Goal: Task Accomplishment & Management: Use online tool/utility

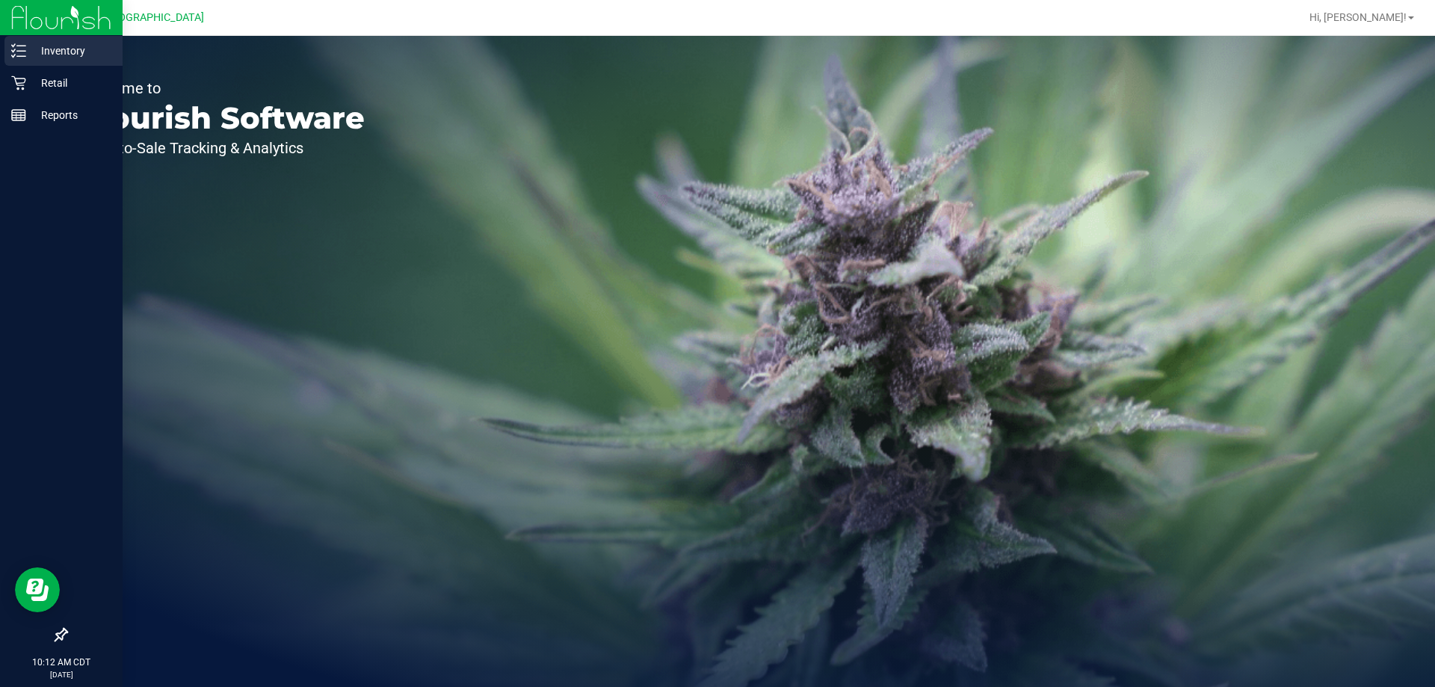
click at [60, 44] on p "Inventory" at bounding box center [71, 51] width 90 height 18
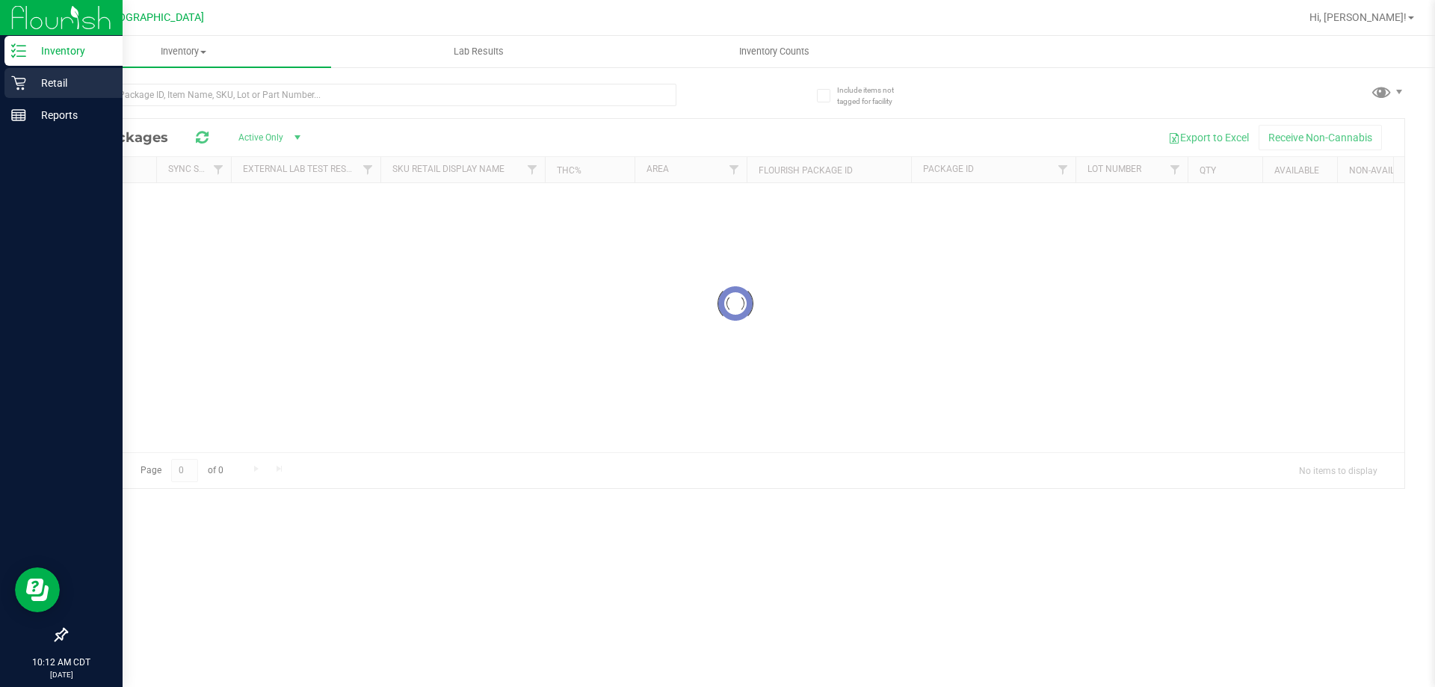
click at [55, 88] on p "Retail" at bounding box center [71, 83] width 90 height 18
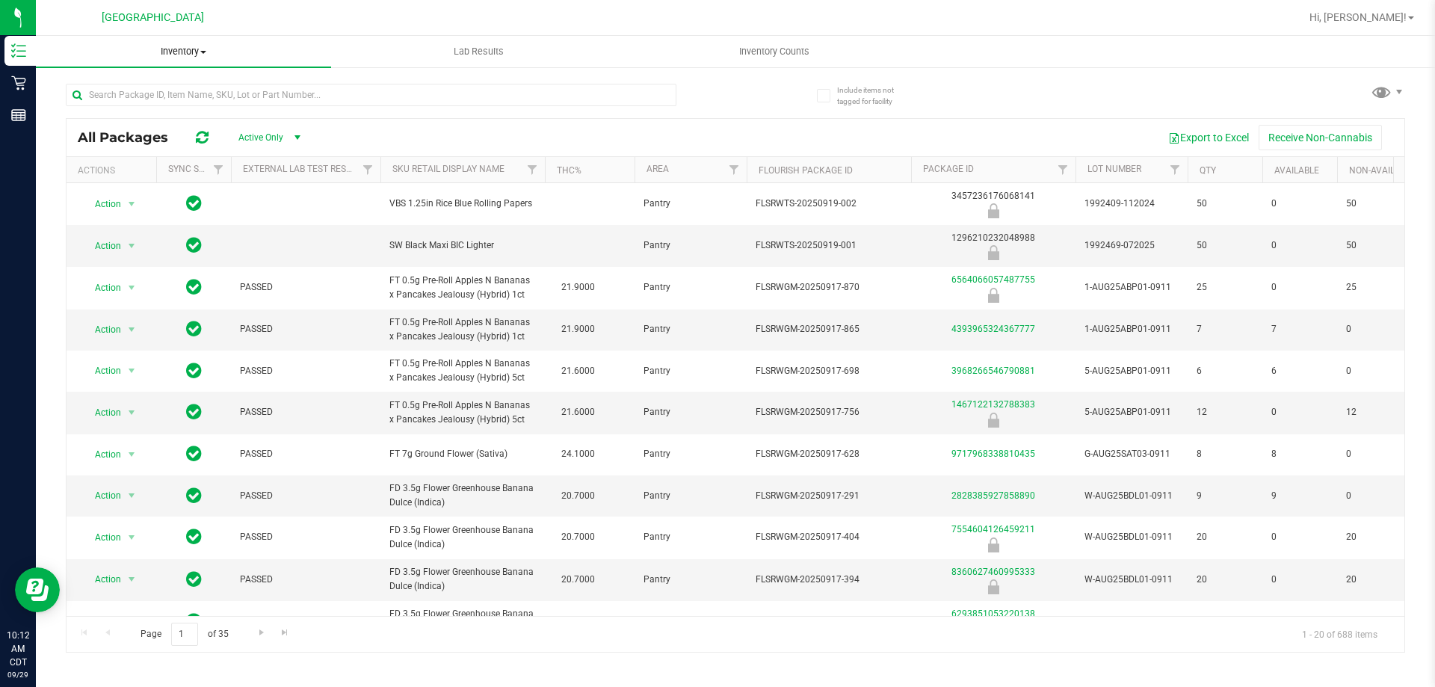
click at [188, 52] on span "Inventory" at bounding box center [183, 51] width 295 height 13
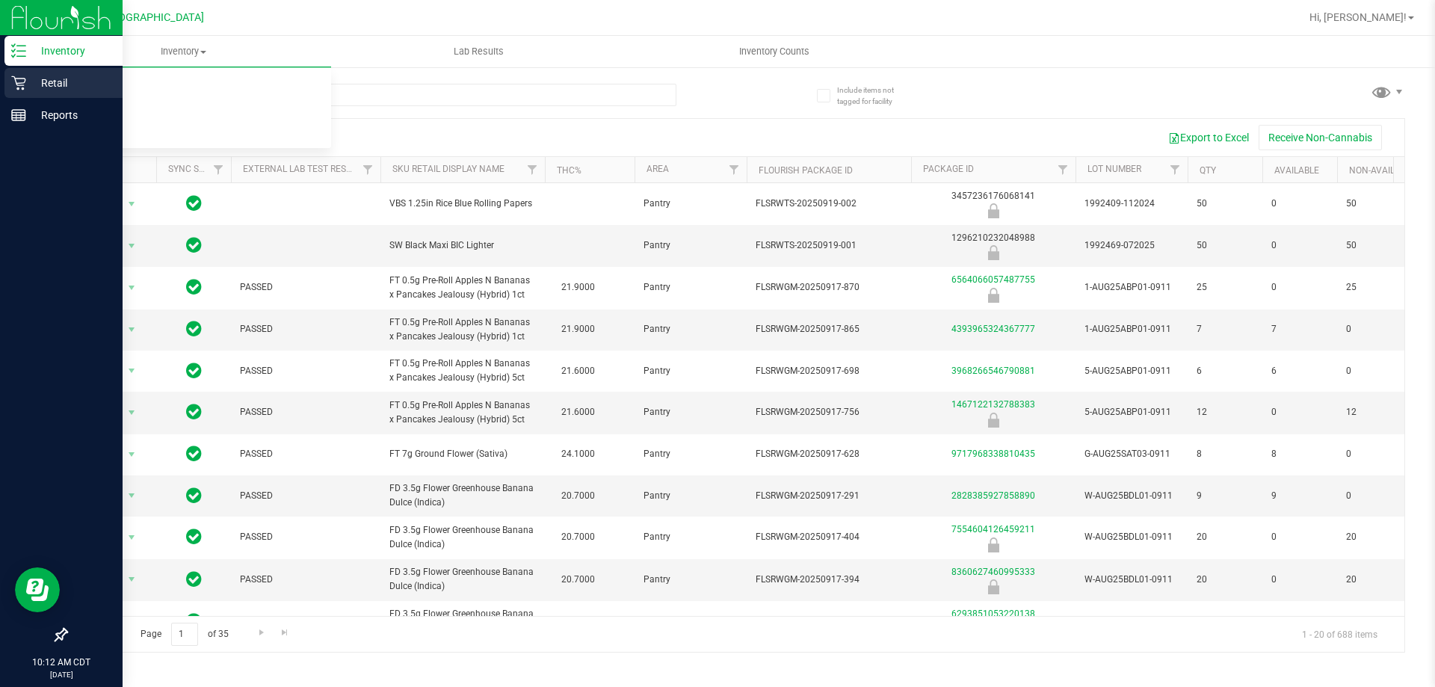
click at [17, 80] on icon at bounding box center [18, 82] width 15 height 15
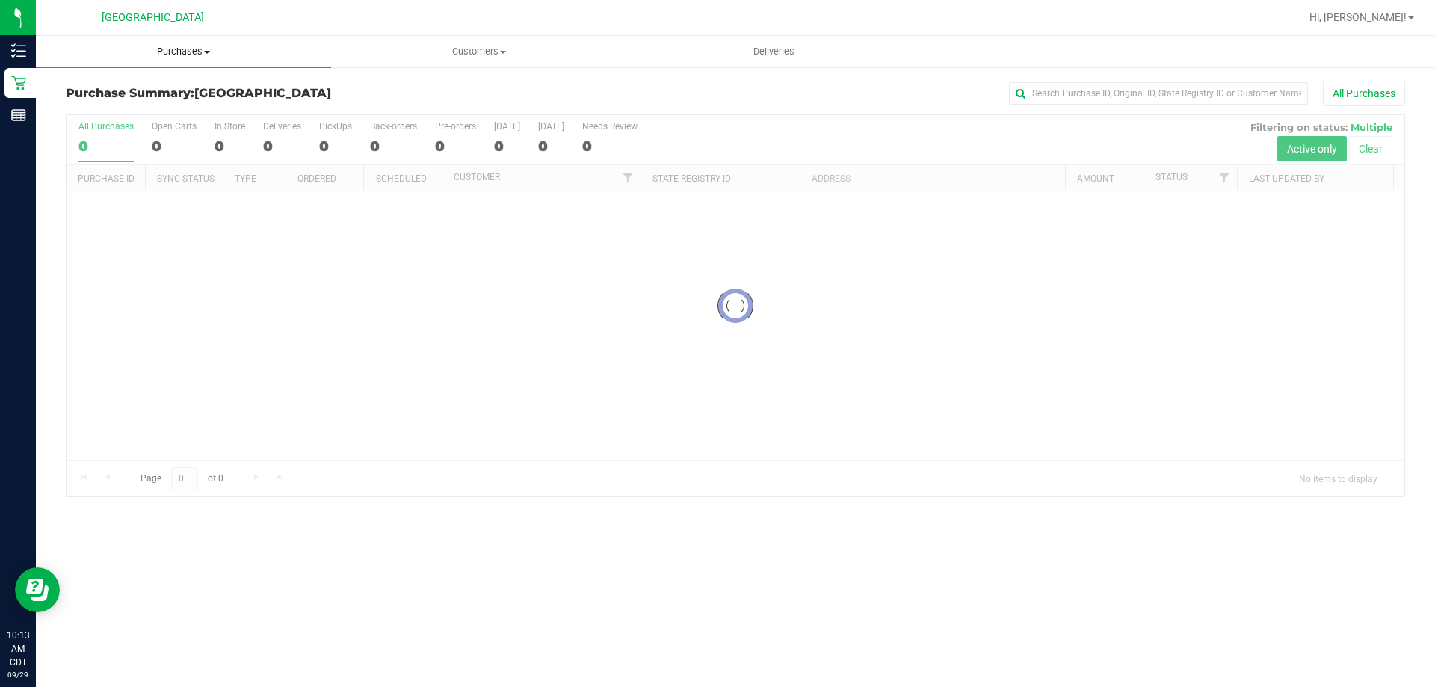
click at [185, 52] on span "Purchases" at bounding box center [183, 51] width 295 height 13
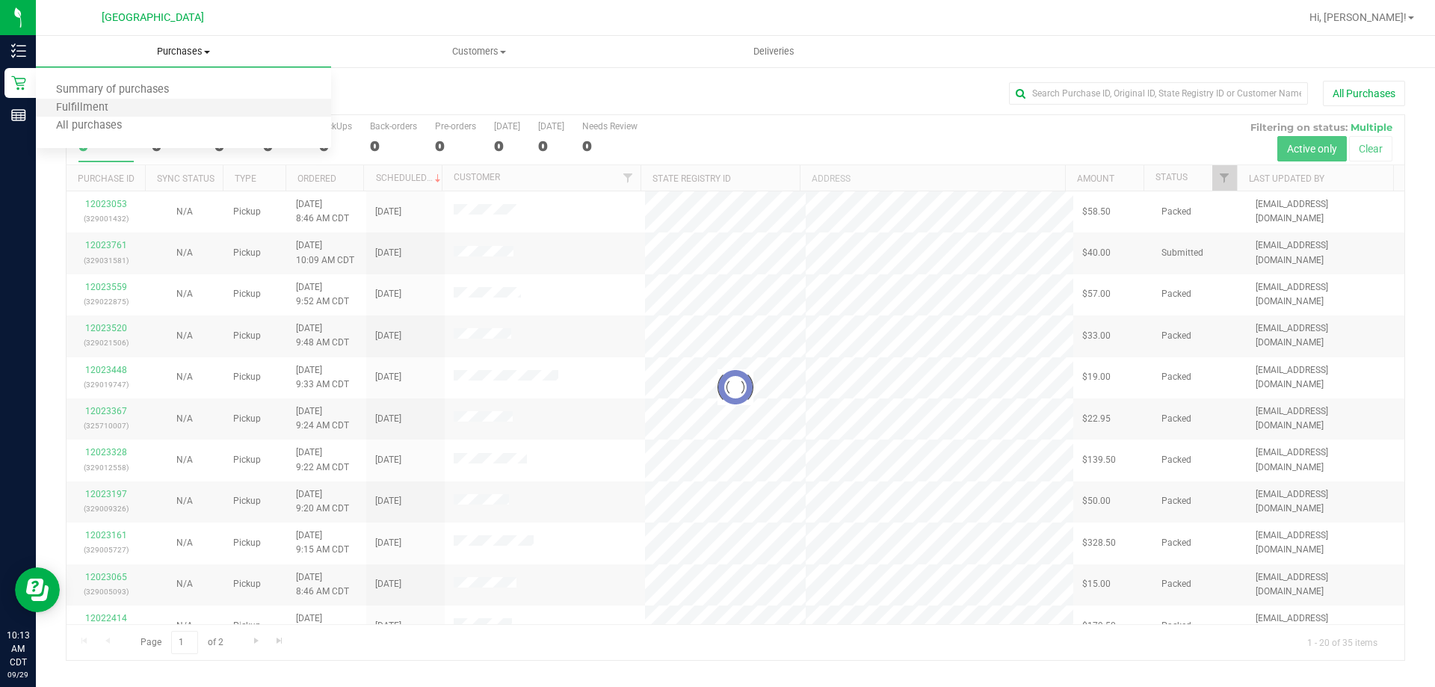
click at [182, 99] on li "Fulfillment" at bounding box center [183, 108] width 295 height 18
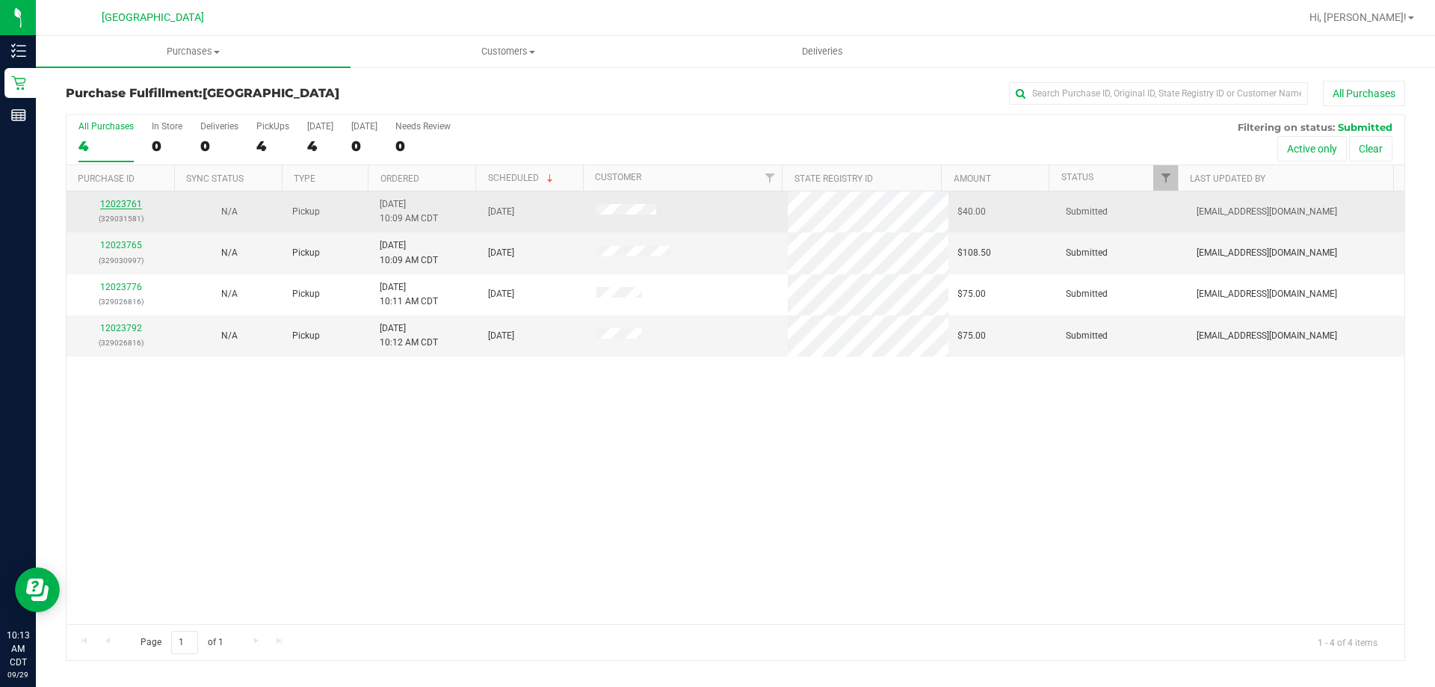
click at [124, 206] on link "12023761" at bounding box center [121, 204] width 42 height 10
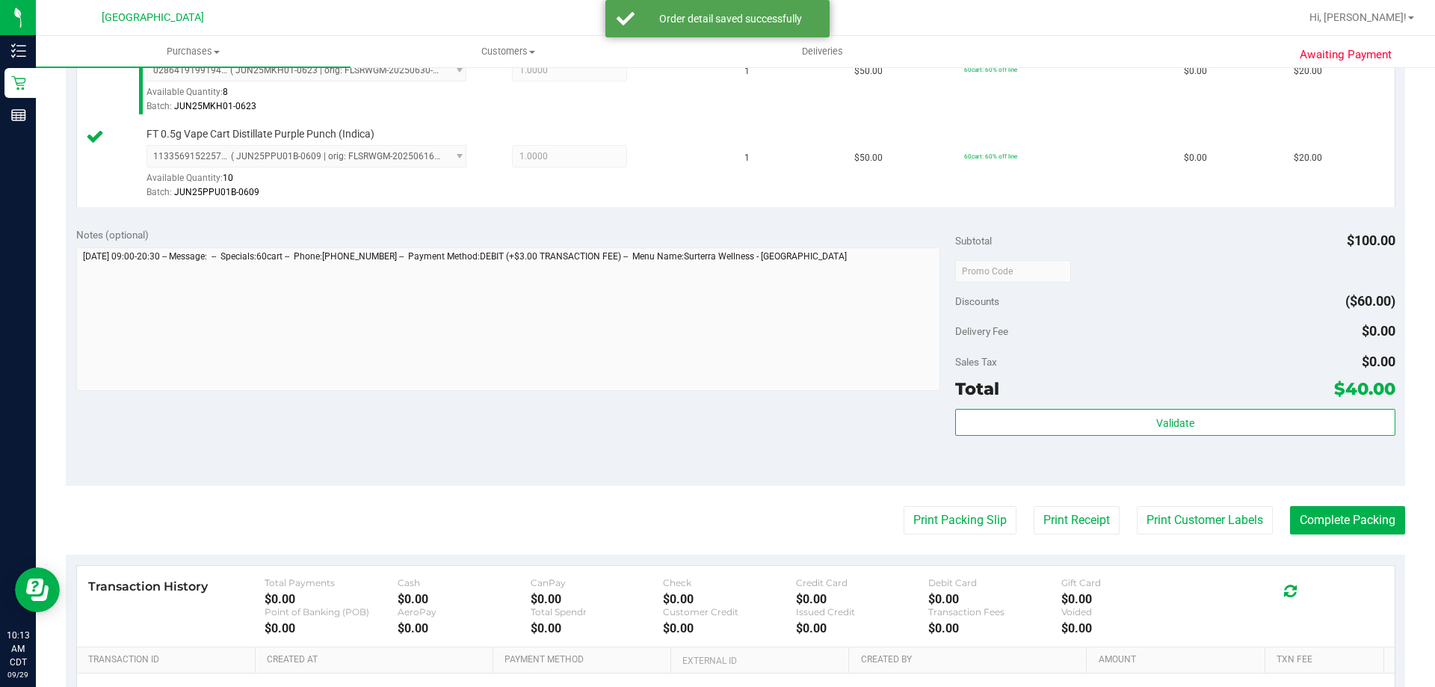
scroll to position [448, 0]
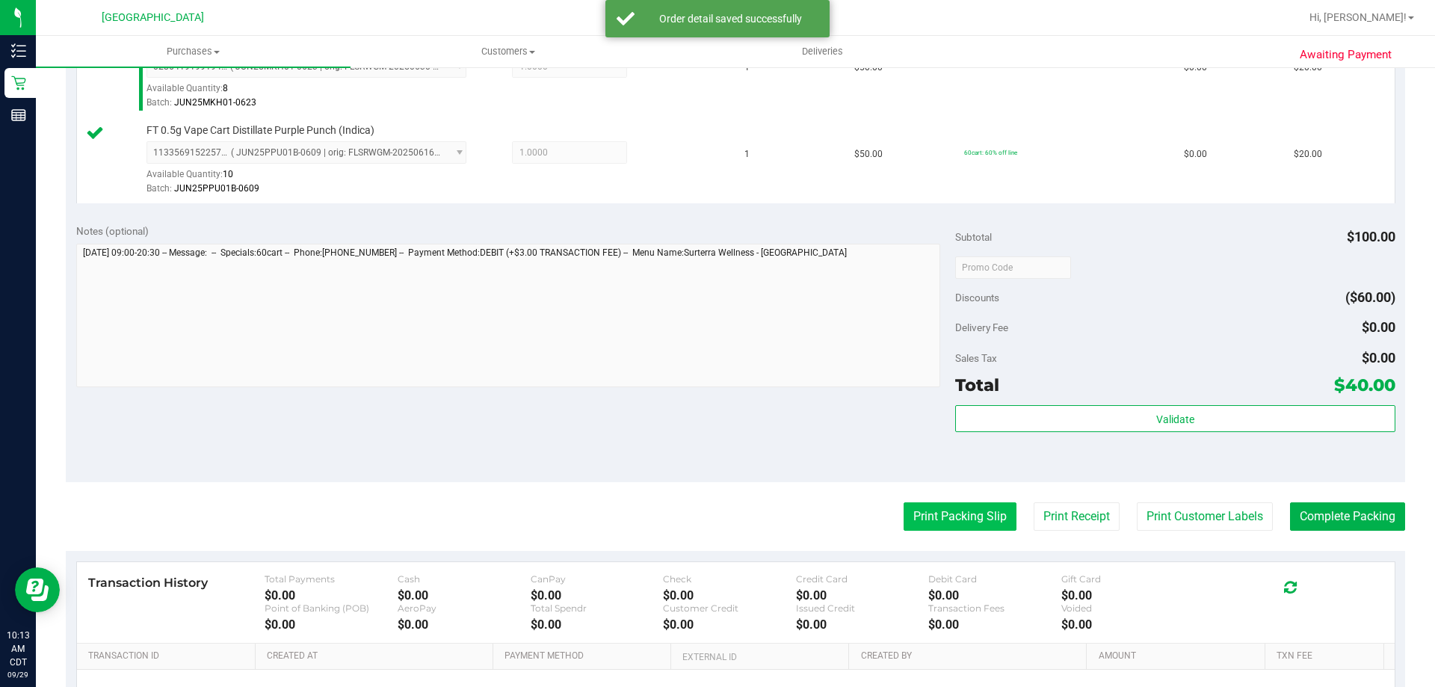
click at [950, 523] on button "Print Packing Slip" at bounding box center [959, 516] width 113 height 28
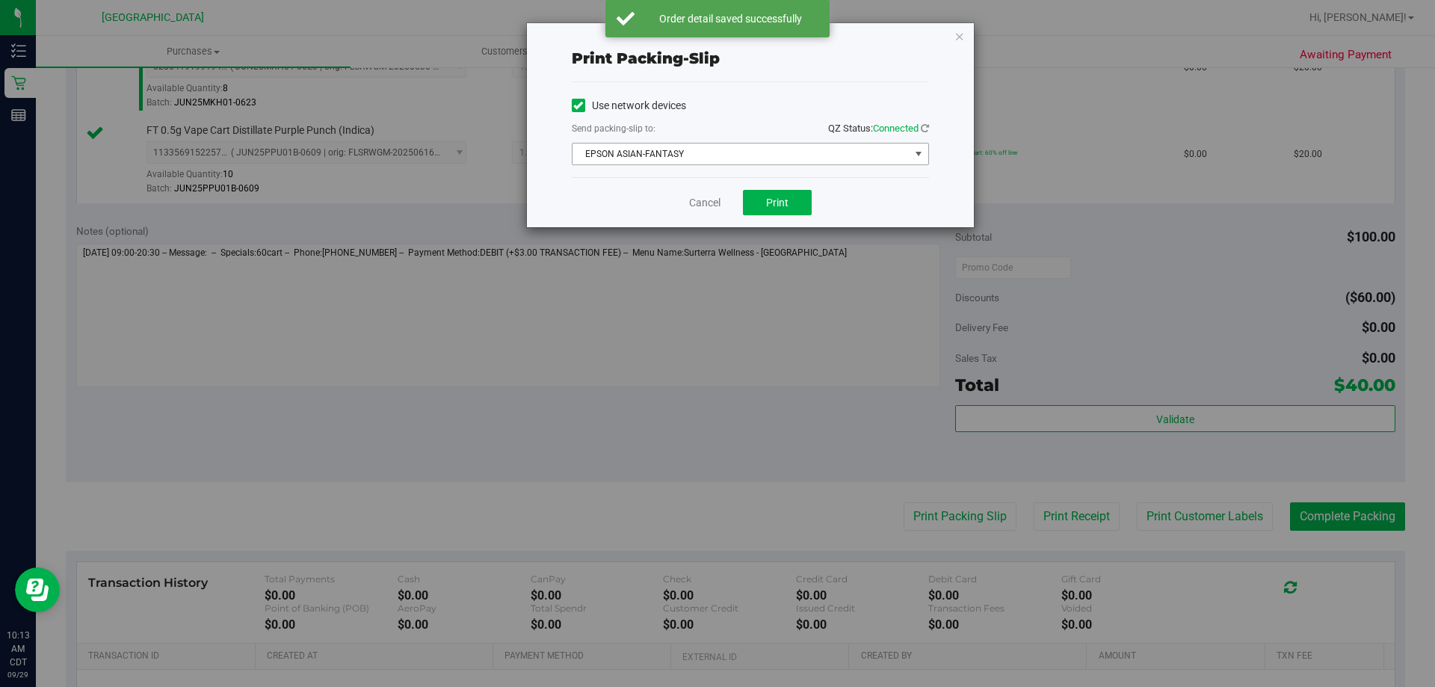
click at [782, 149] on span "EPSON ASIAN-FANTASY" at bounding box center [740, 153] width 337 height 21
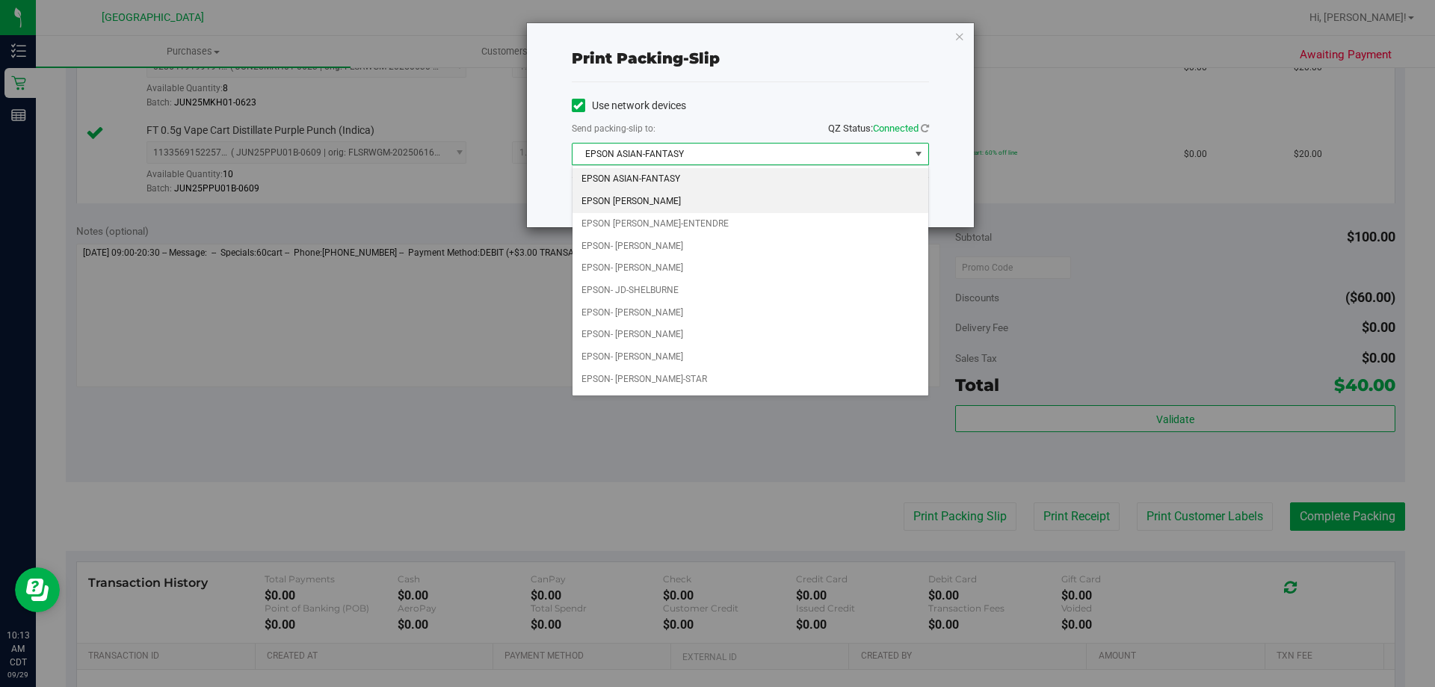
click at [756, 200] on li "EPSON [PERSON_NAME]" at bounding box center [750, 202] width 356 height 22
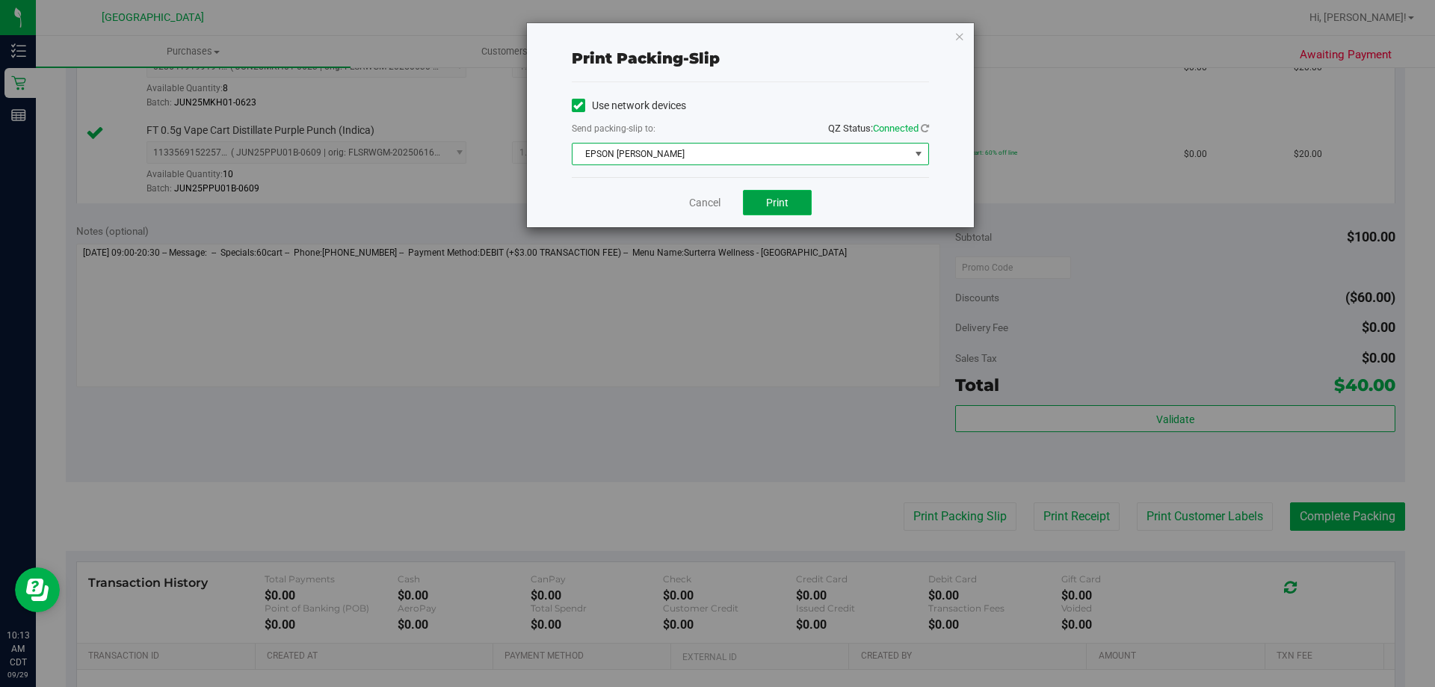
click at [758, 205] on button "Print" at bounding box center [777, 202] width 69 height 25
click at [956, 39] on icon "button" at bounding box center [959, 36] width 10 height 18
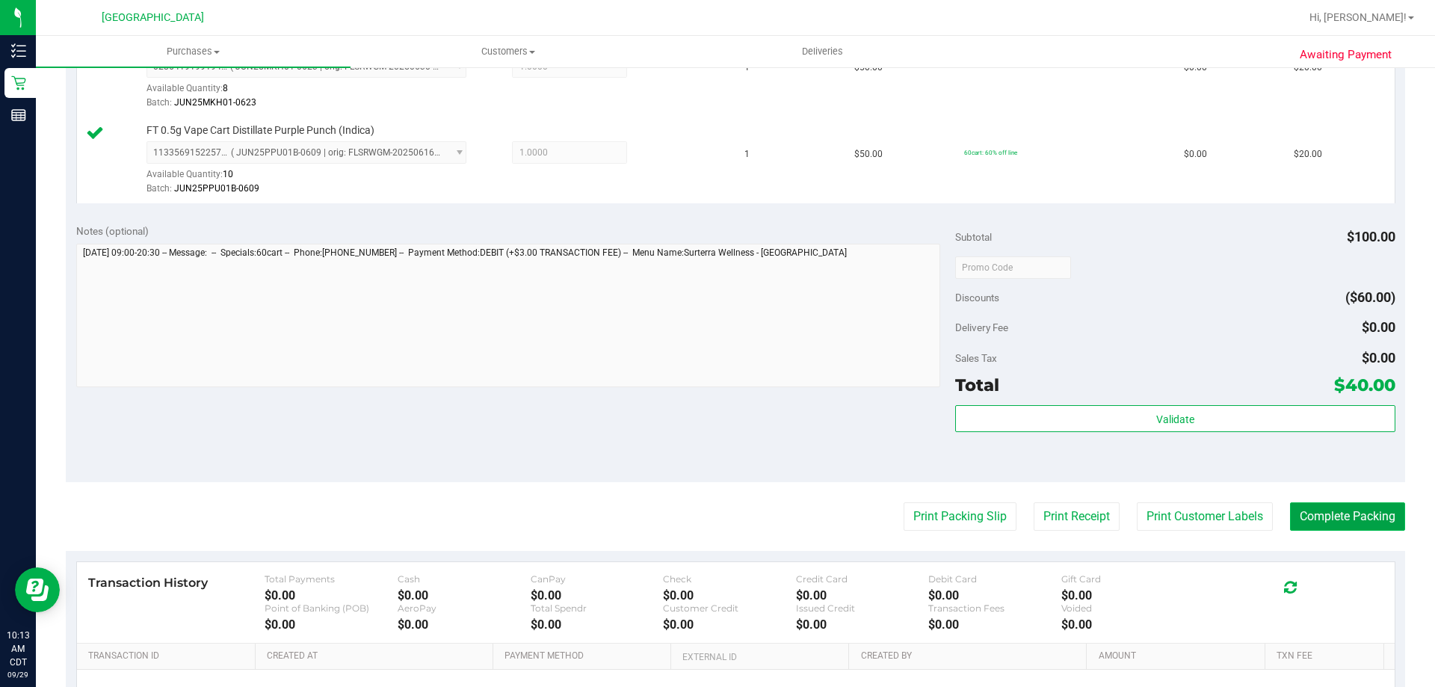
click at [1305, 519] on button "Complete Packing" at bounding box center [1347, 516] width 115 height 28
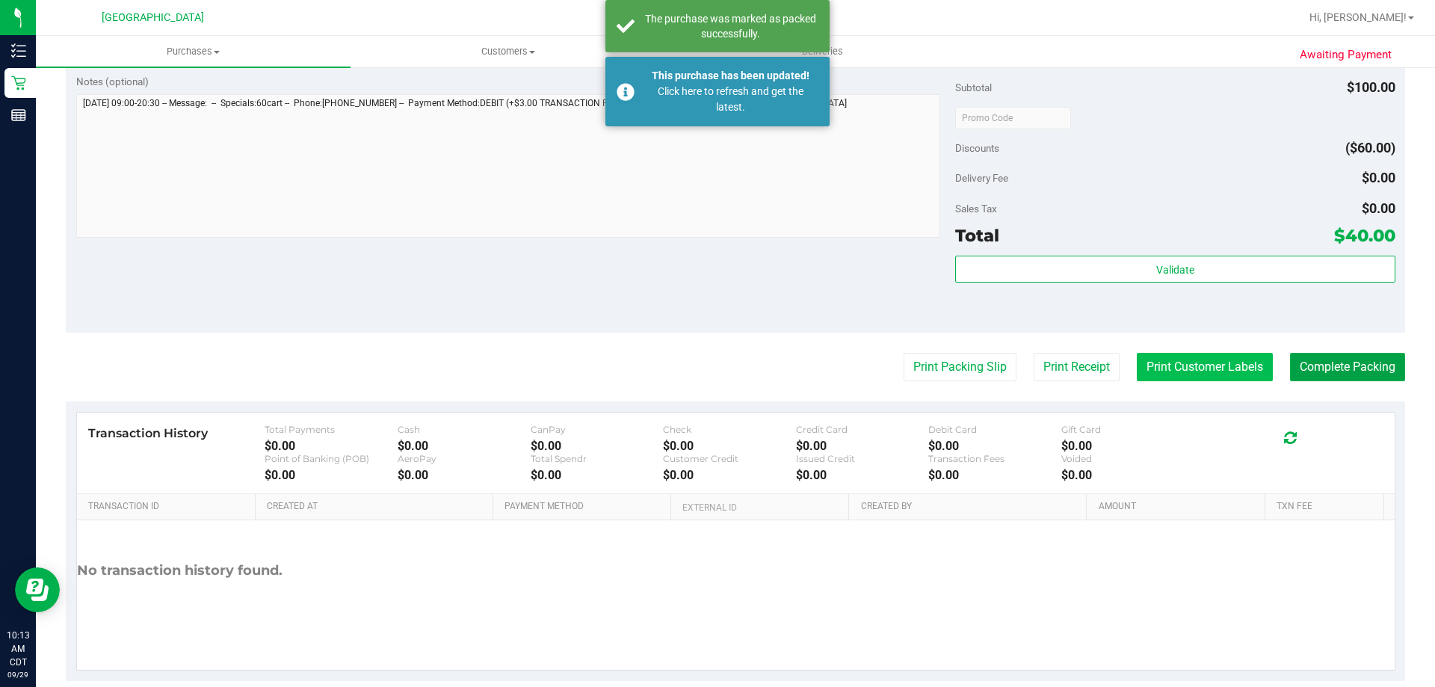
scroll to position [622, 0]
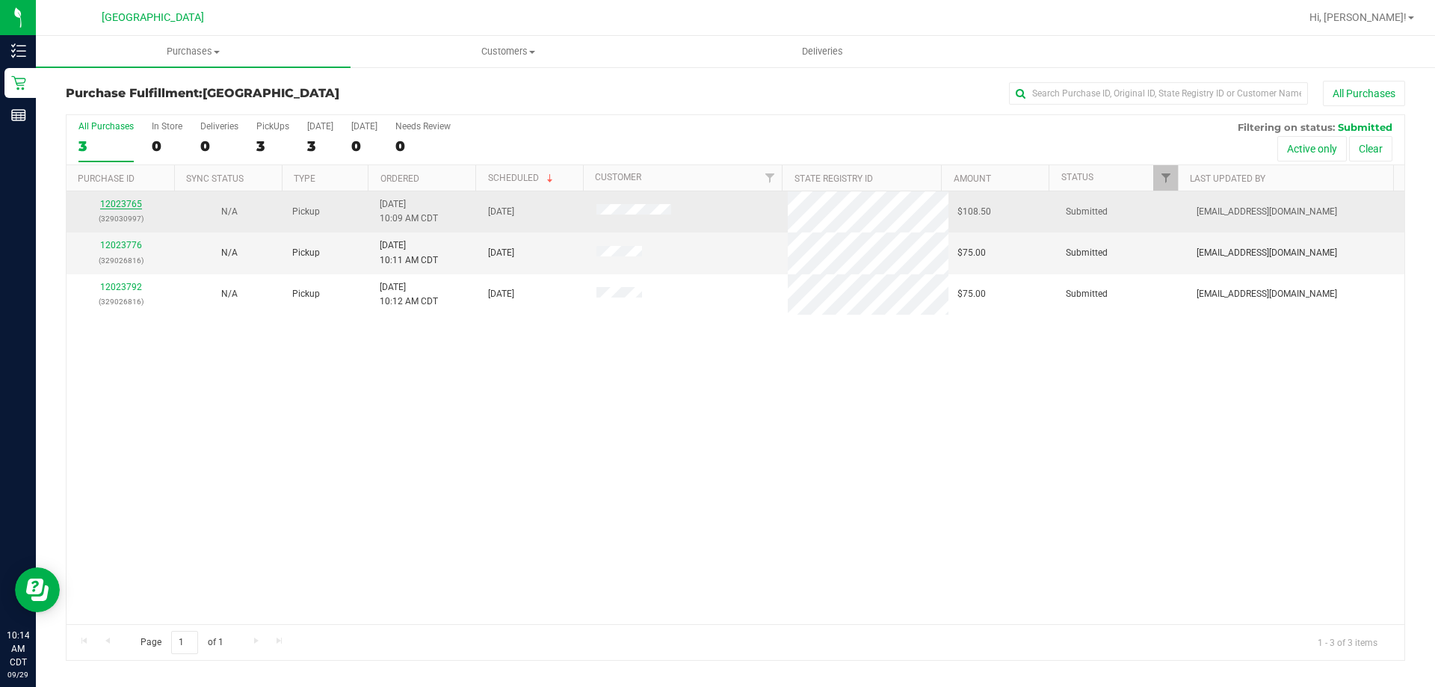
click at [129, 203] on link "12023765" at bounding box center [121, 204] width 42 height 10
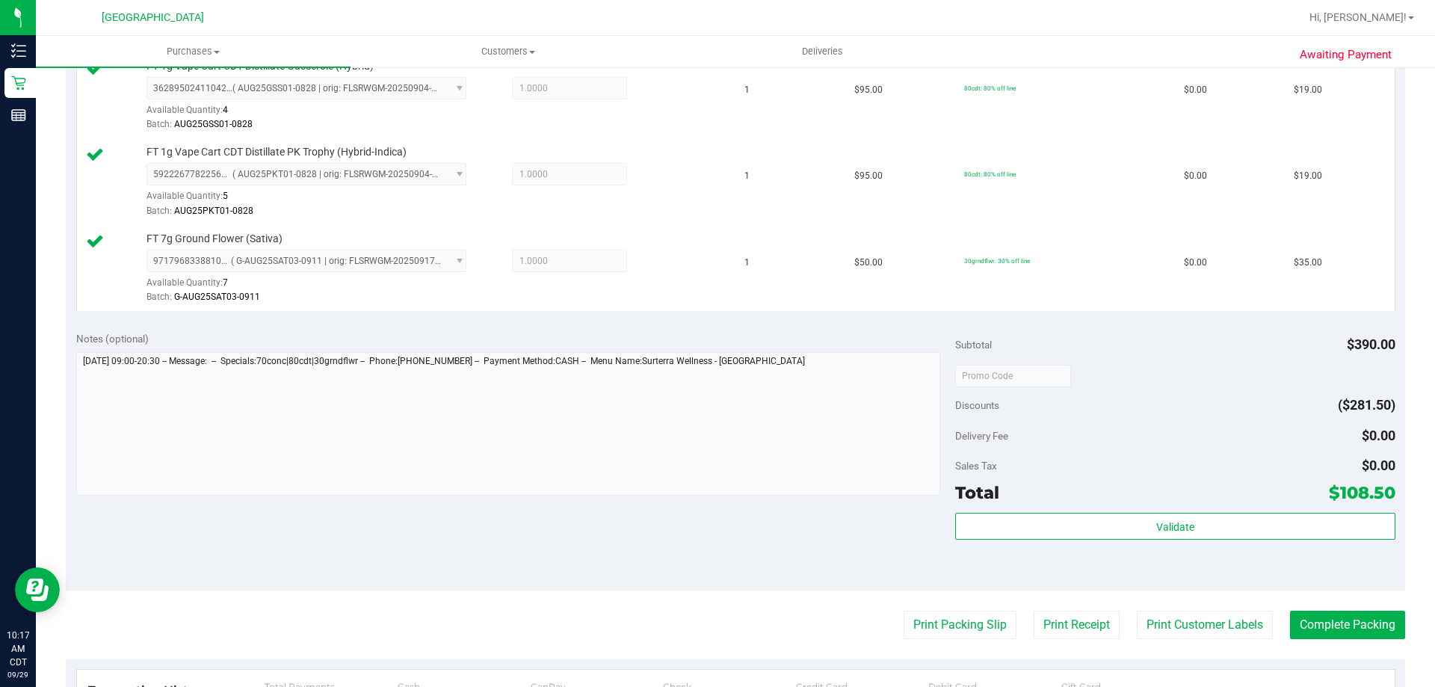
scroll to position [598, 0]
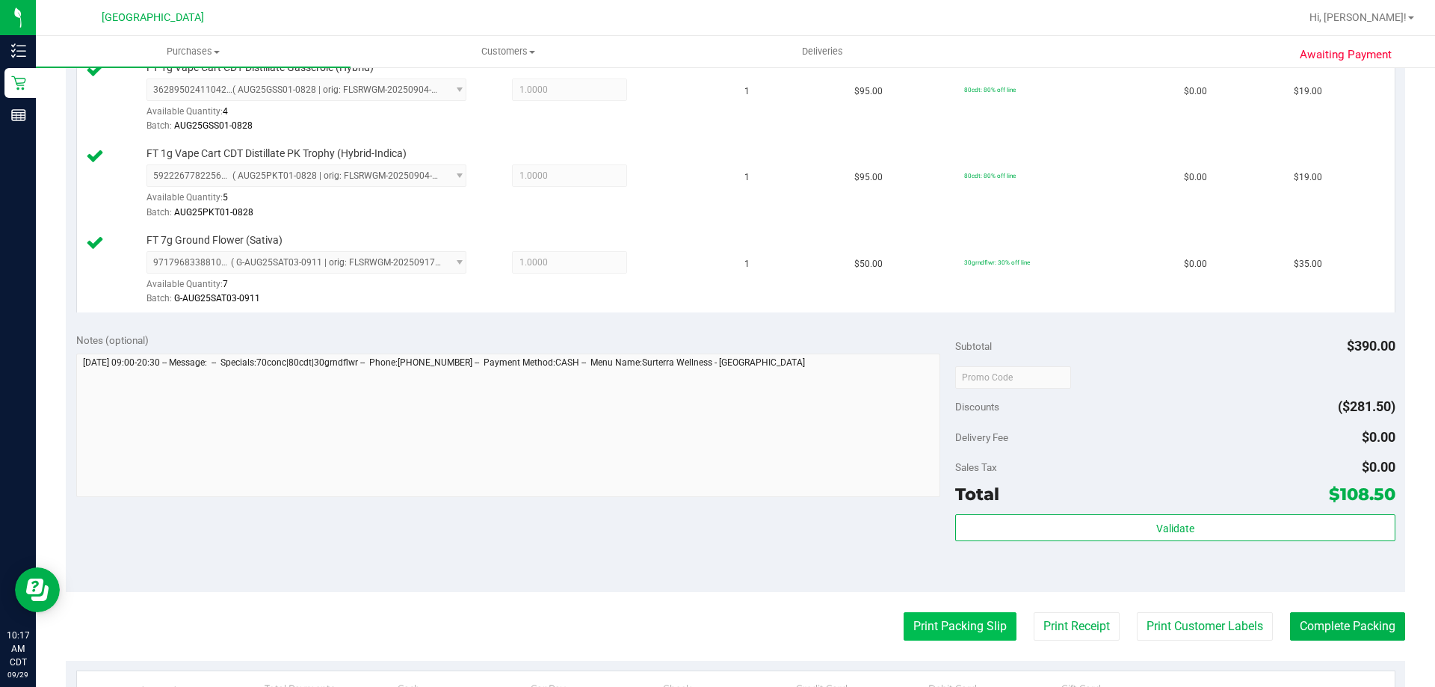
click at [937, 621] on button "Print Packing Slip" at bounding box center [959, 626] width 113 height 28
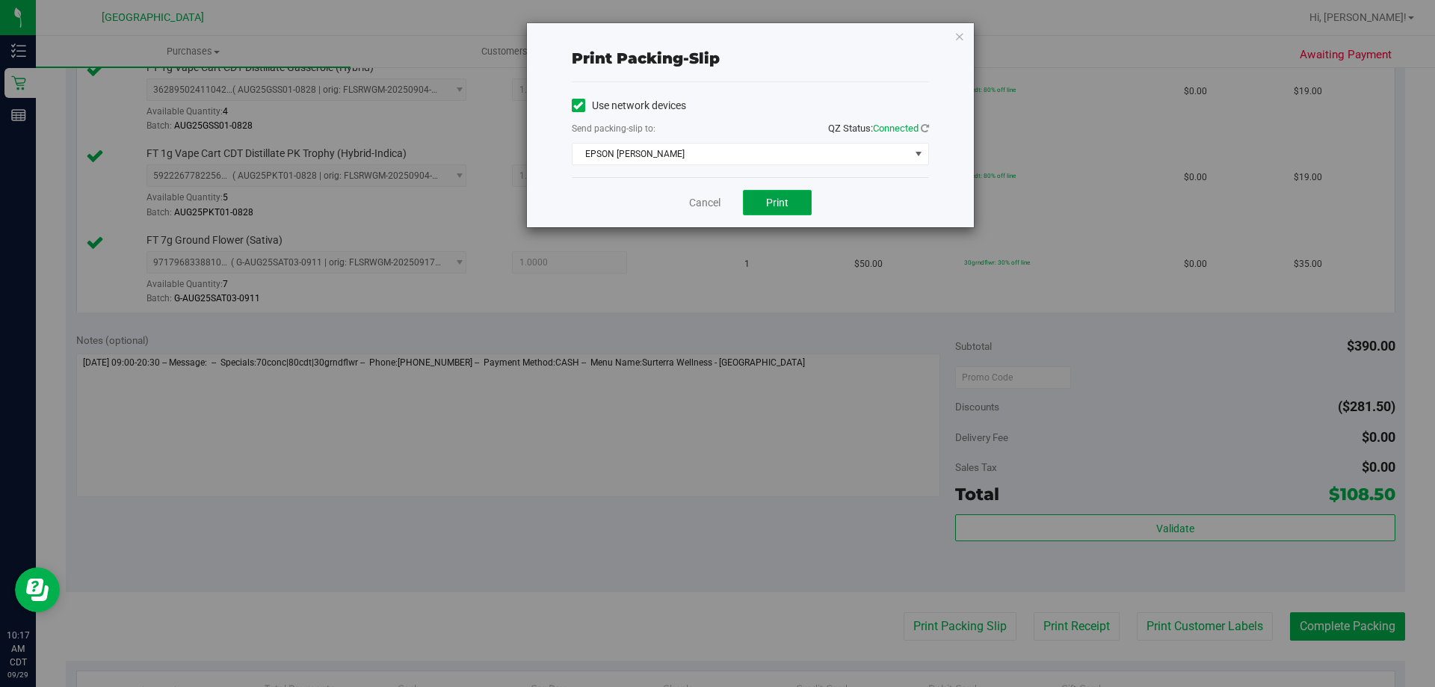
click at [773, 198] on span "Print" at bounding box center [777, 203] width 22 height 12
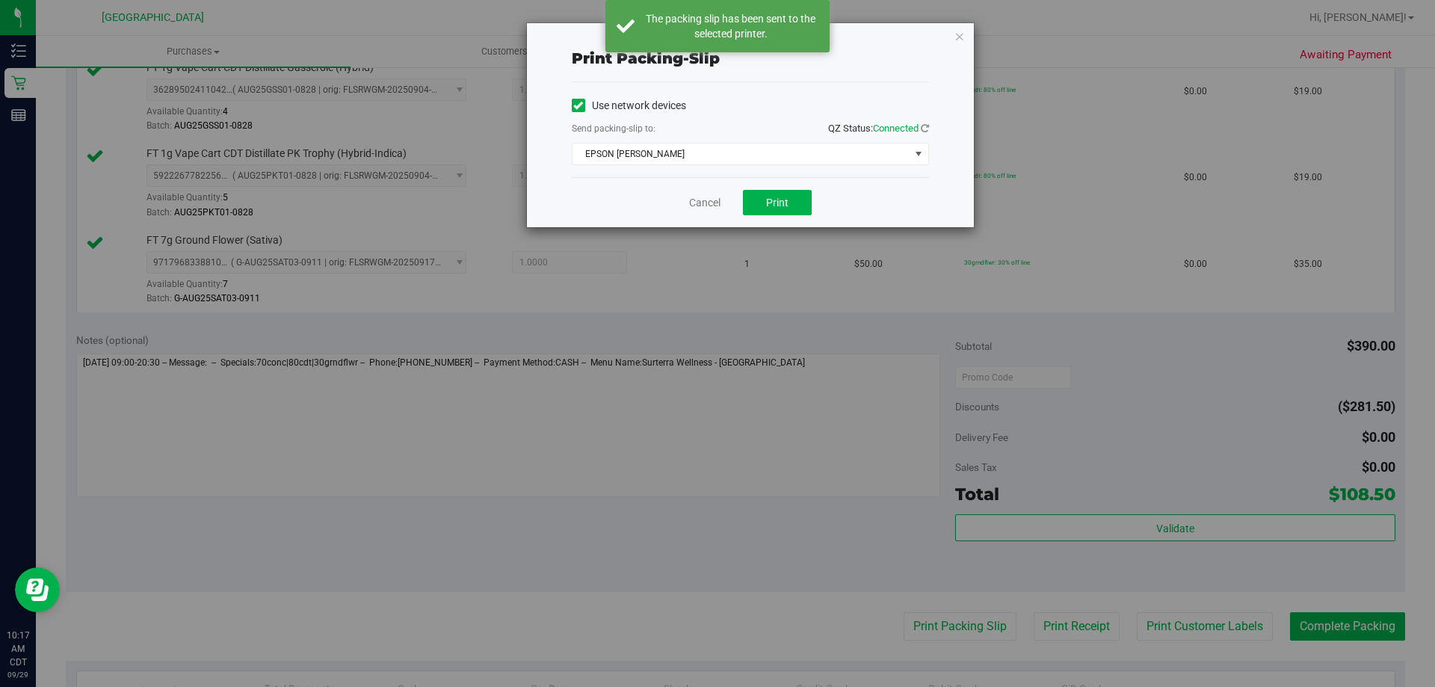
click at [1341, 628] on div "Print packing-slip Use network devices Send packing-slip to: QZ Status: Connect…" at bounding box center [723, 343] width 1446 height 687
click at [956, 35] on icon "button" at bounding box center [959, 36] width 10 height 18
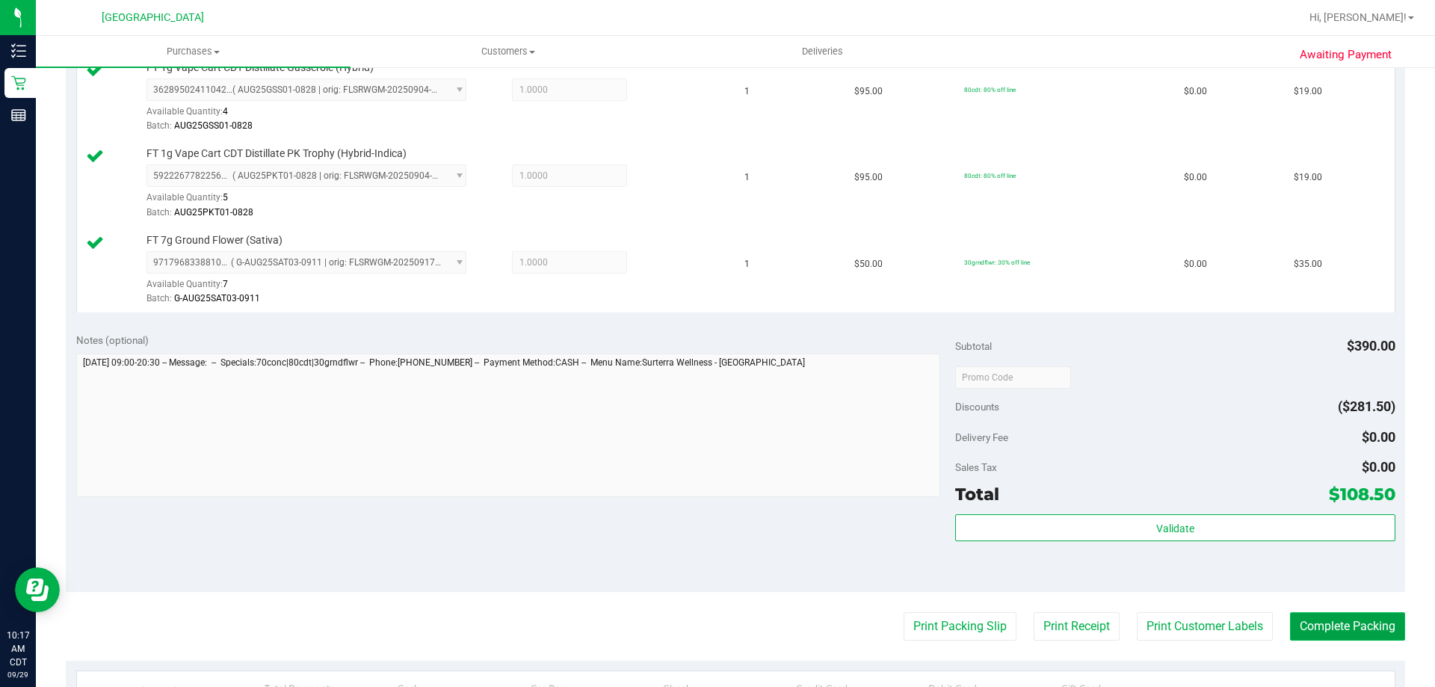
click at [1311, 628] on button "Complete Packing" at bounding box center [1347, 626] width 115 height 28
